Goal: Task Accomplishment & Management: Complete application form

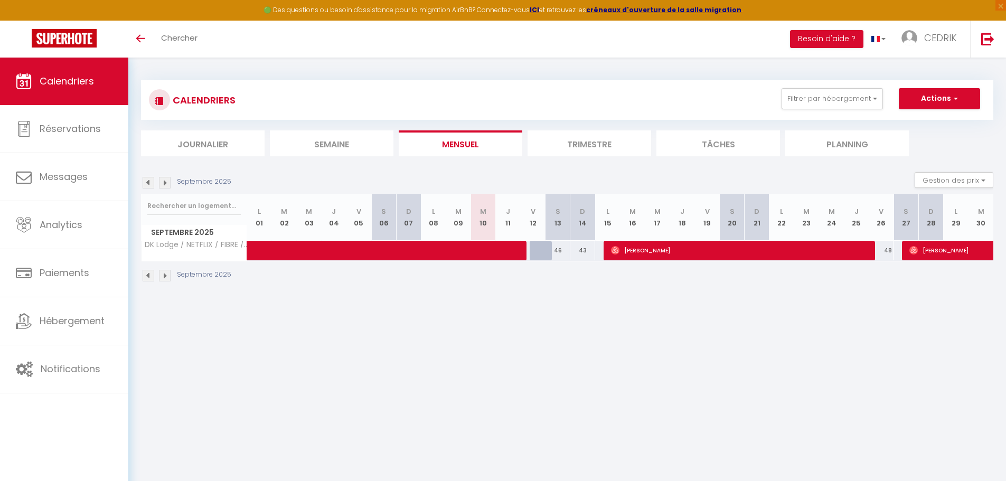
click at [608, 143] on li "Trimestre" at bounding box center [589, 143] width 124 height 26
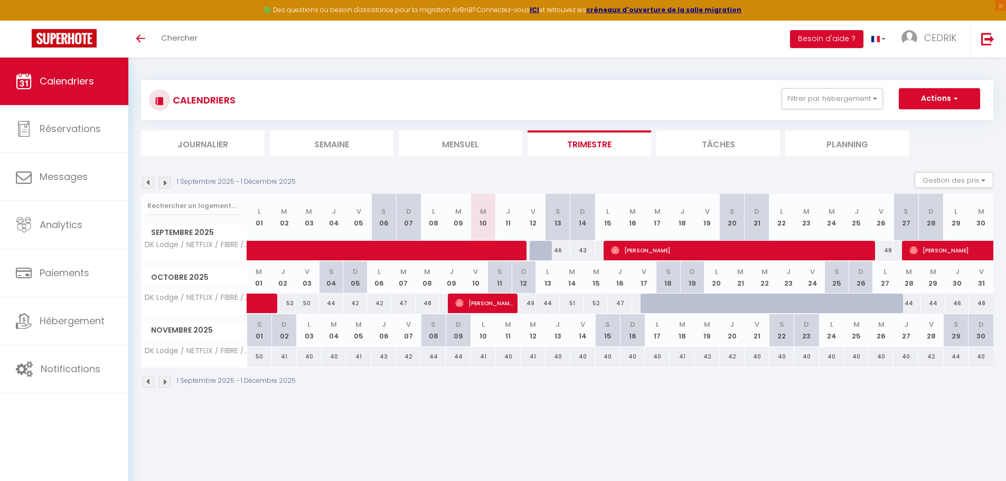
click at [850, 137] on li "Planning" at bounding box center [847, 143] width 124 height 26
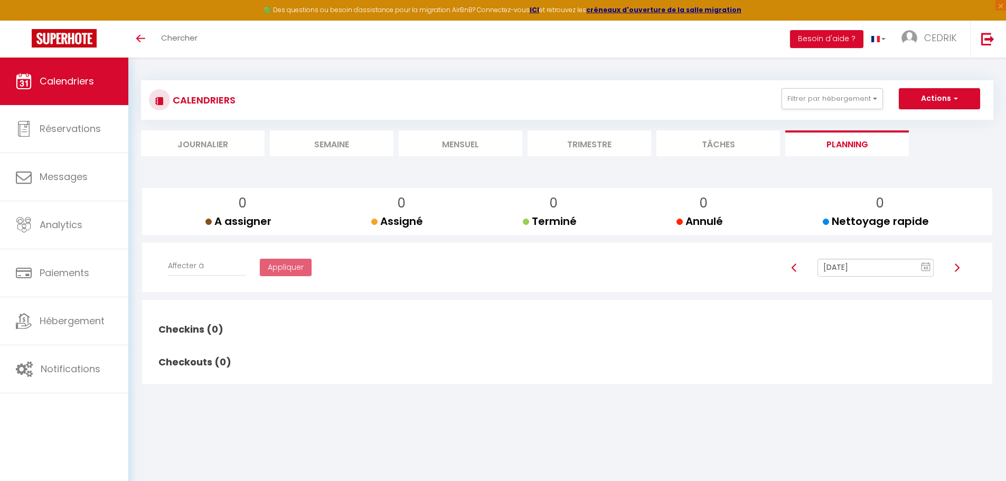
click at [955, 269] on img at bounding box center [957, 267] width 8 height 8
type input "[DATE]"
checkbox input "true"
click at [922, 264] on rect at bounding box center [926, 266] width 8 height 7
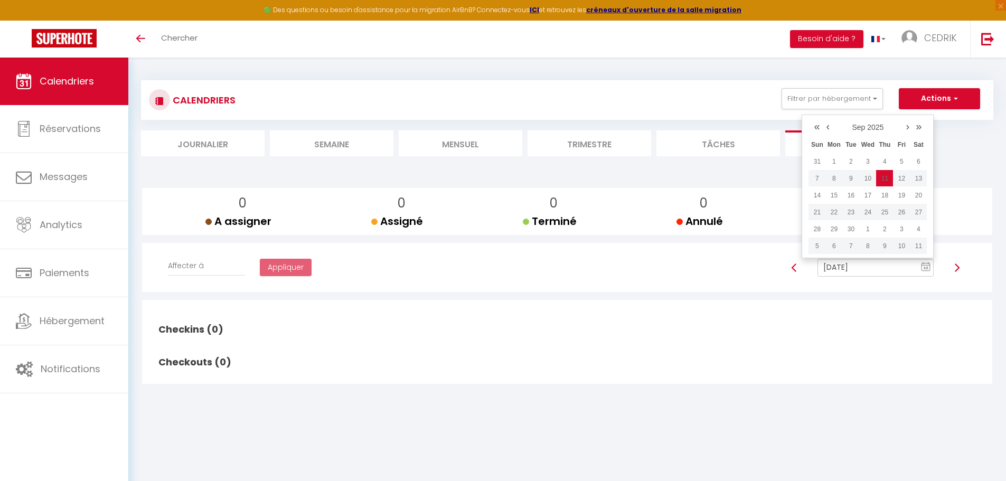
click at [954, 268] on img at bounding box center [957, 267] width 8 height 8
type input "[DATE]"
checkbox input "false"
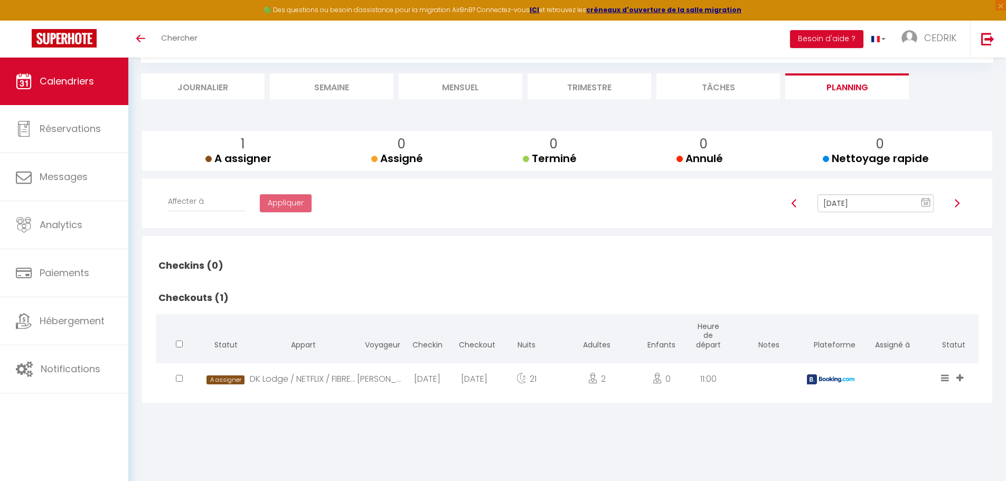
scroll to position [58, 0]
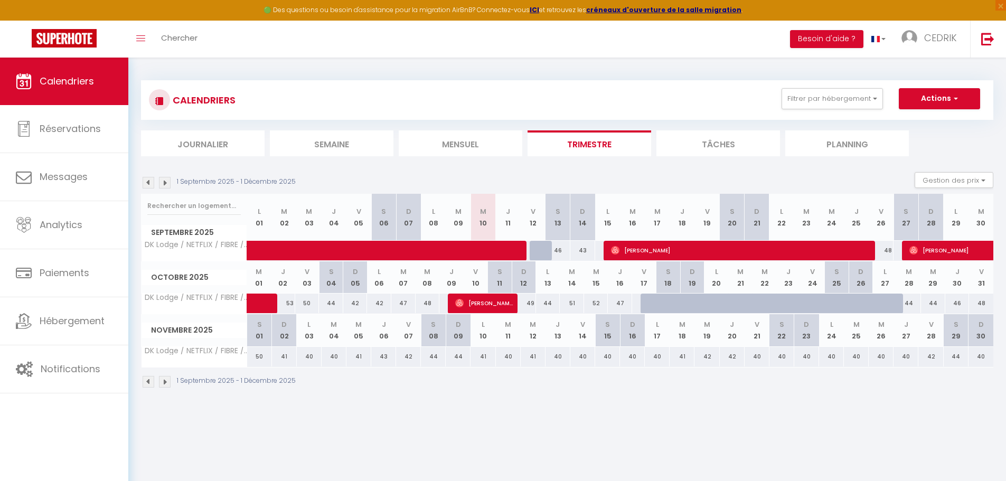
click at [166, 181] on img at bounding box center [165, 183] width 12 height 12
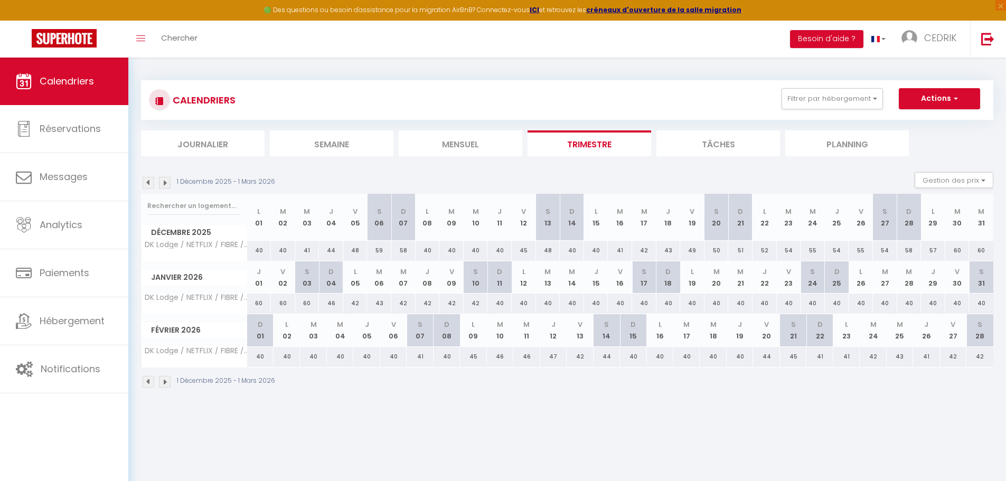
click at [166, 181] on img at bounding box center [165, 183] width 12 height 12
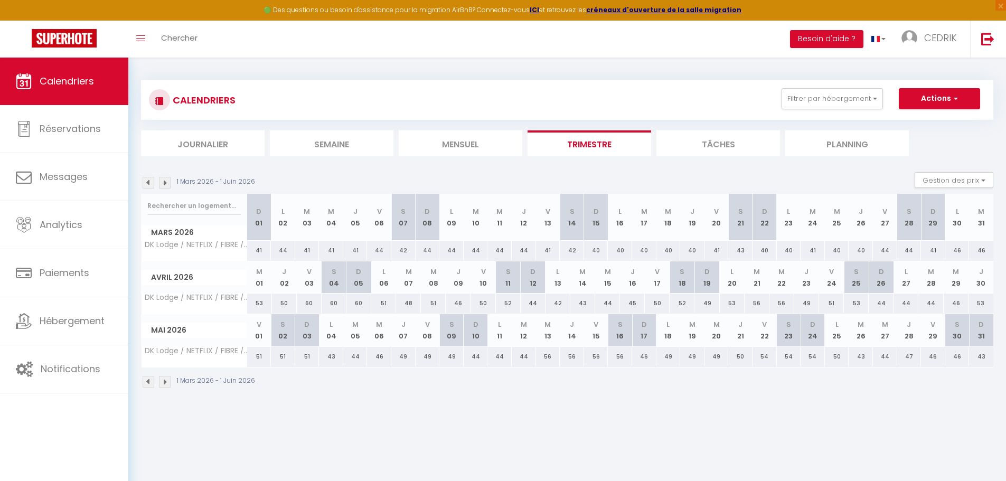
click at [166, 181] on img at bounding box center [165, 183] width 12 height 12
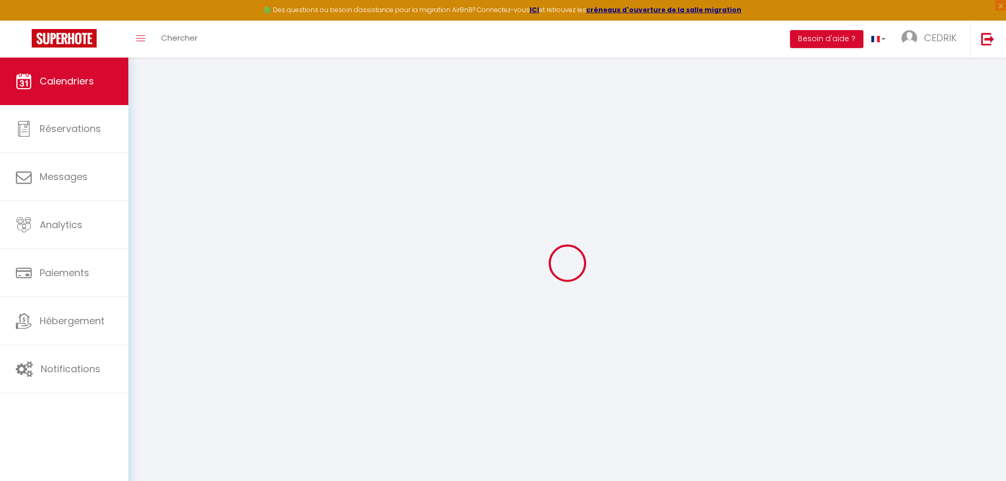
select select
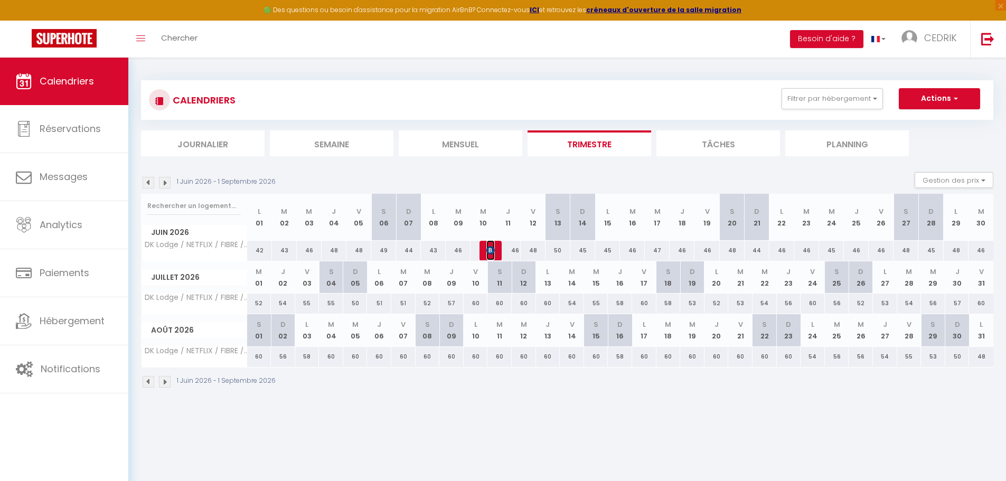
click at [494, 250] on img at bounding box center [490, 250] width 8 height 8
select select "OK"
select select "1"
select select "0"
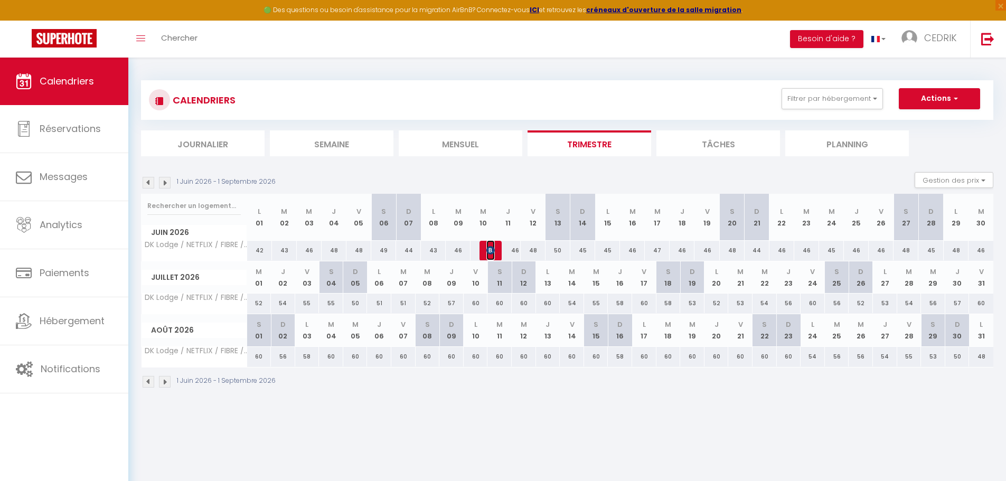
select select "1"
select select
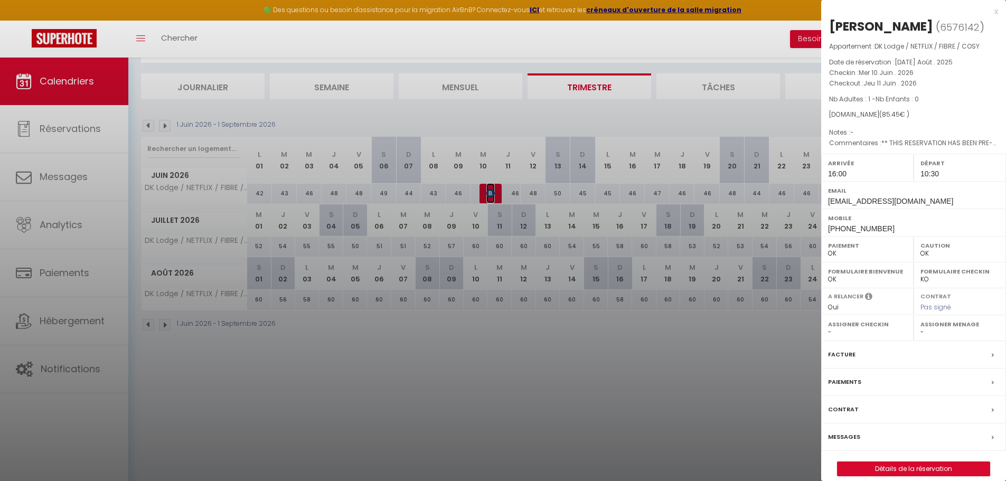
scroll to position [58, 0]
click at [931, 465] on link "Détails de la réservation" at bounding box center [913, 469] width 152 height 14
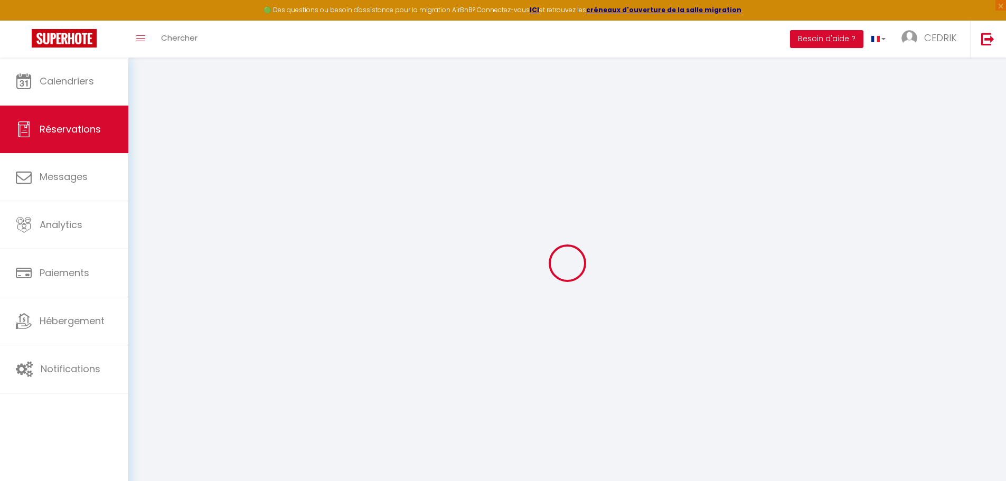
type input "Lyse"
type input "Rigaud"
type input "[EMAIL_ADDRESS][DOMAIN_NAME]"
type input "[PHONE_NUMBER]"
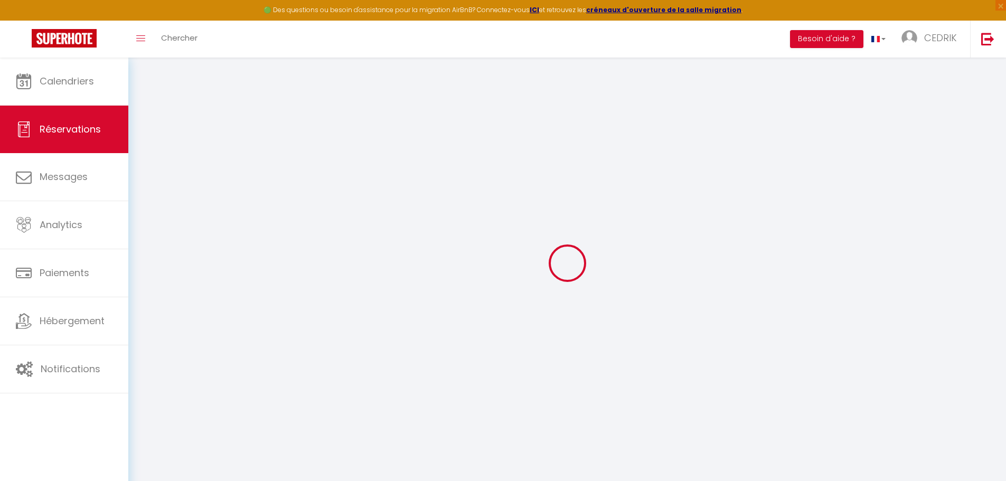
type input "[PHONE_NUMBER]"
type input "[STREET_ADDRESS]"
type input "[GEOGRAPHIC_DATA]"
select select "FR"
type input "14.01"
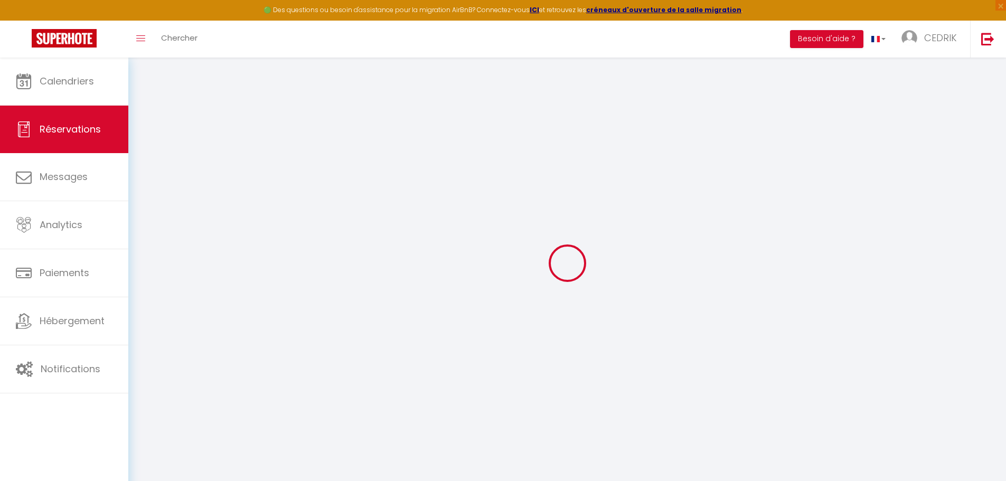
type input "1.2"
select select "50044"
select select "1"
select select
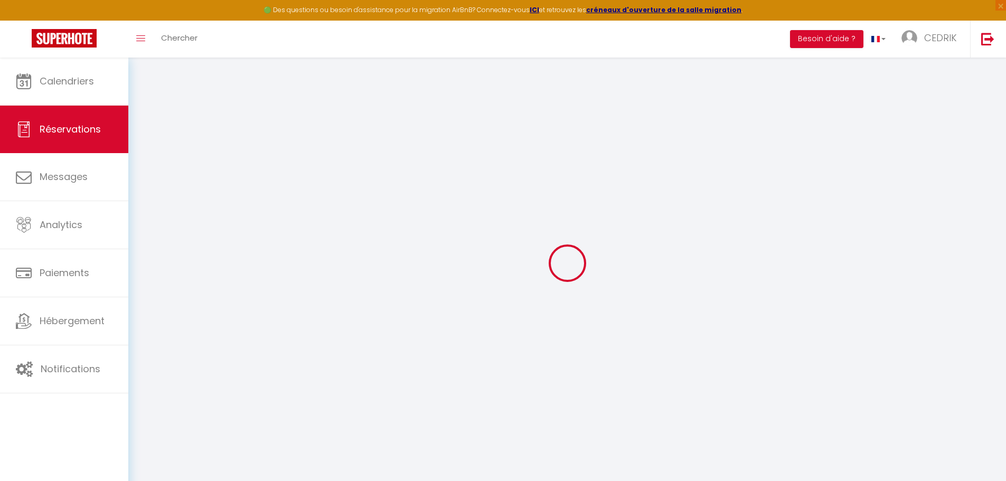
type input "1"
select select "12"
select select "15"
type input "42.4"
checkbox input "false"
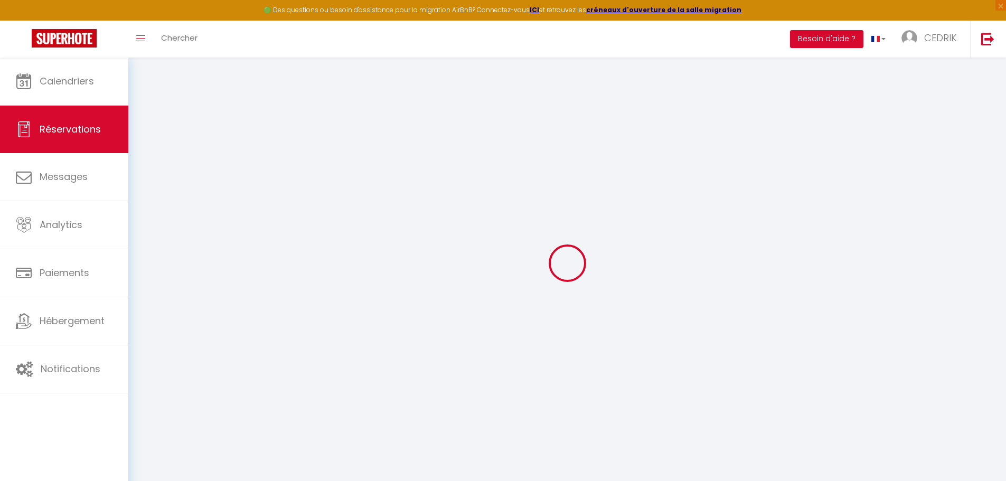
type input "0"
select select "2"
type input "0"
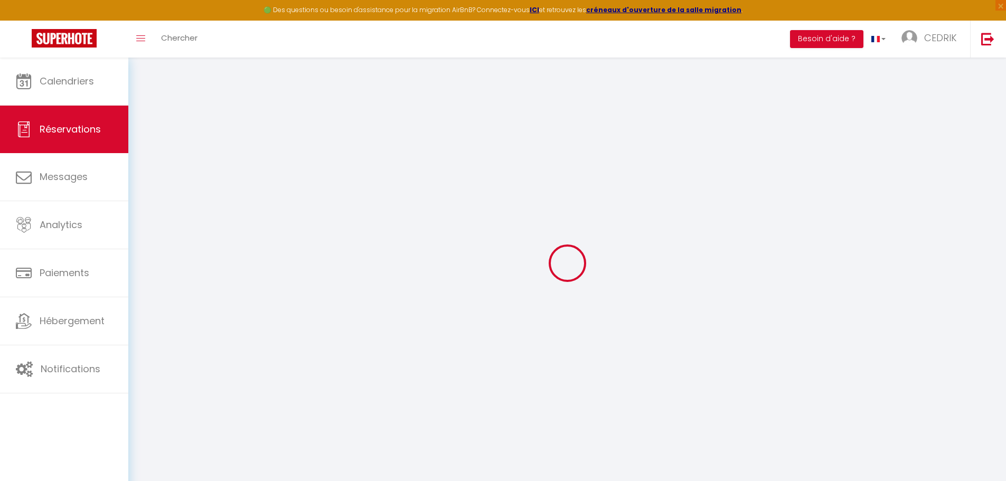
select select
checkbox input "false"
select select
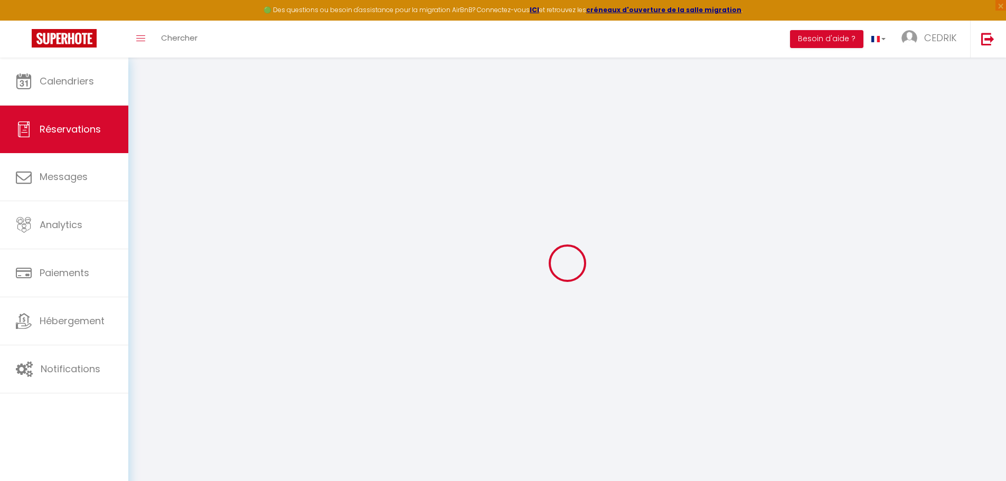
checkbox input "false"
select select
checkbox input "false"
type textarea "** THIS RESERVATION HAS BEEN PRE-PAID ** BOOKING NOTE : Payment charge is EUR 1…"
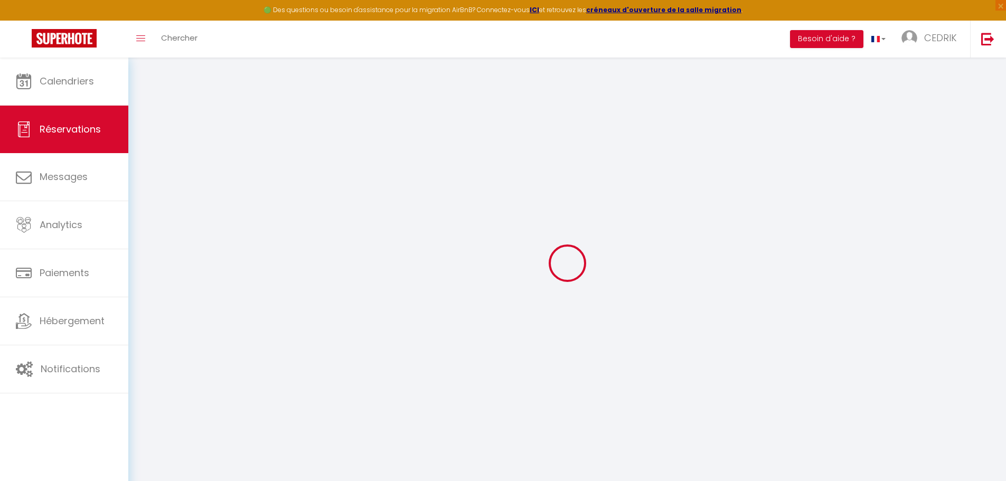
type input "40"
type input "3.05"
select select
checkbox input "false"
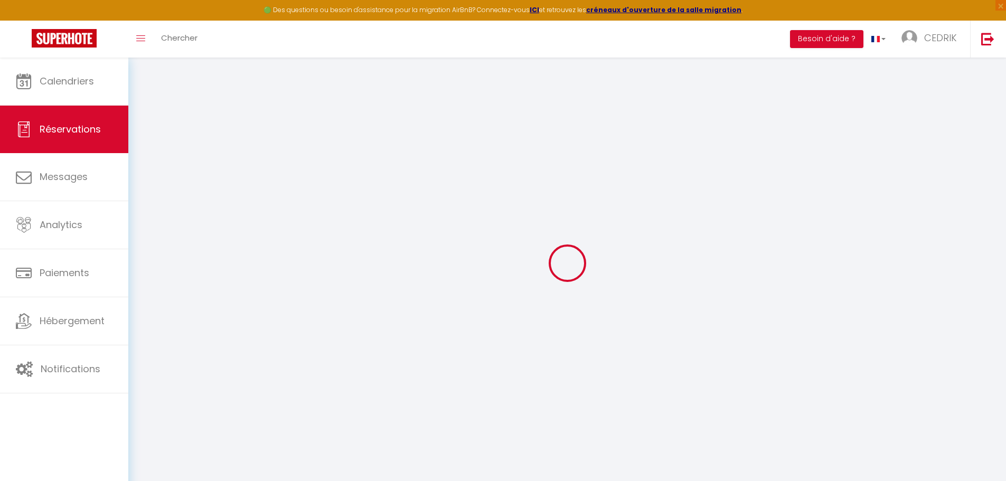
select select "16:00"
select select "10:30"
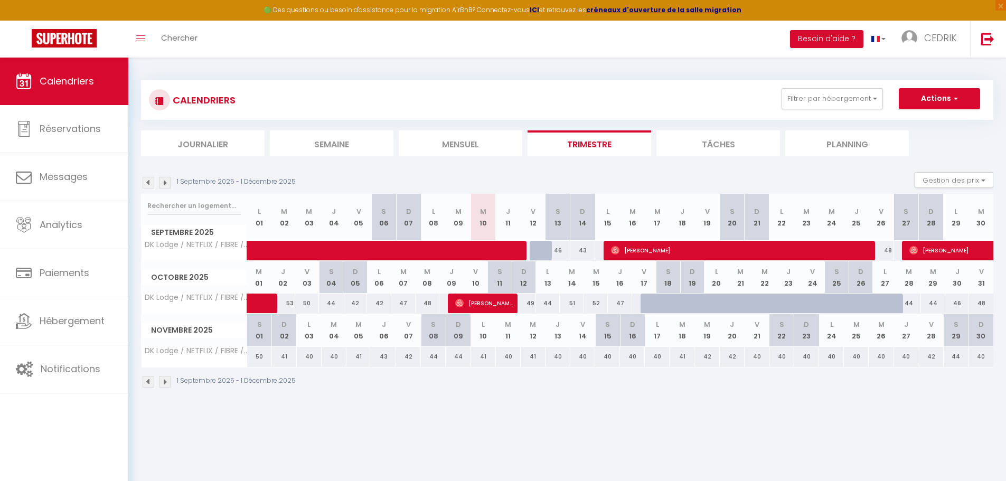
scroll to position [58, 0]
